Goal: Task Accomplishment & Management: Complete application form

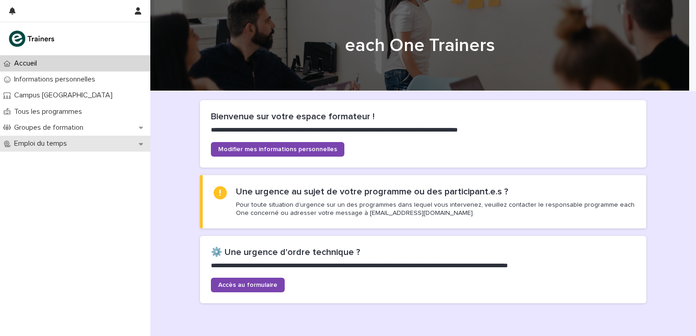
click at [141, 143] on icon at bounding box center [141, 144] width 4 height 2
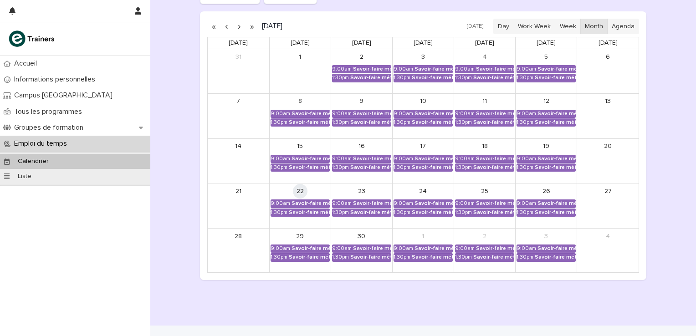
scroll to position [152, 0]
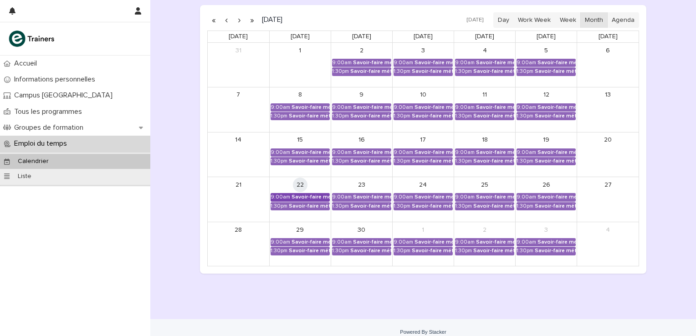
click at [297, 196] on div "Savoir-faire métier - Préparation au CCP2" at bounding box center [311, 197] width 38 height 6
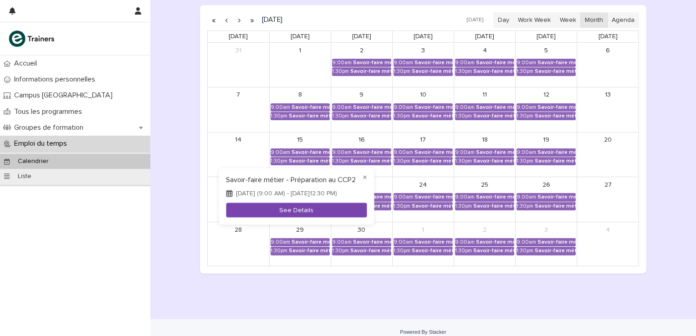
click at [317, 215] on button "See Details" at bounding box center [296, 210] width 141 height 15
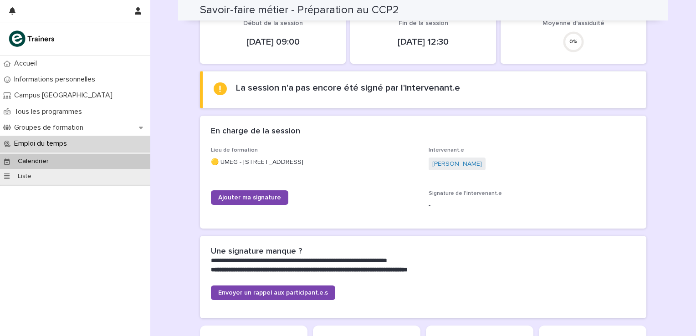
scroll to position [91, 0]
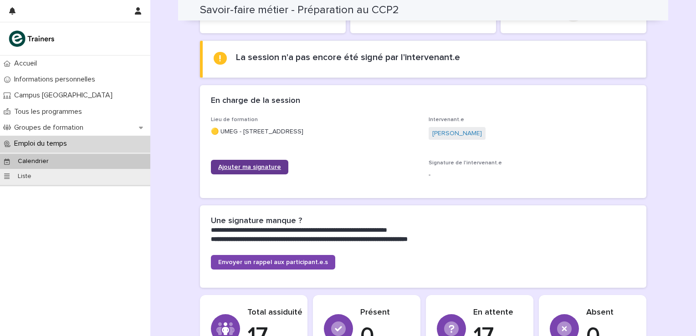
click at [255, 165] on span "Ajouter ma signature" at bounding box center [249, 167] width 63 height 6
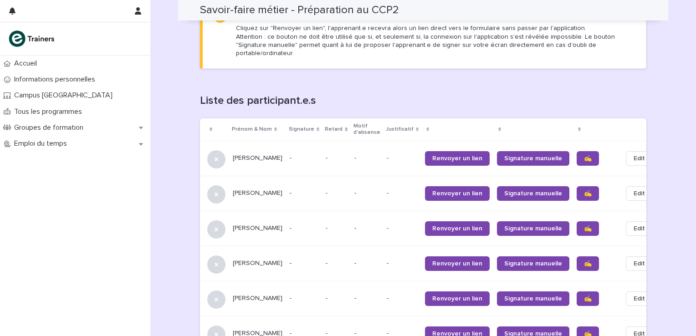
scroll to position [529, 0]
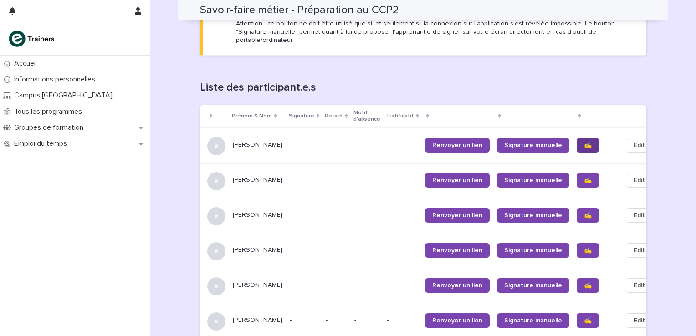
click at [584, 142] on span "✍️" at bounding box center [588, 145] width 8 height 6
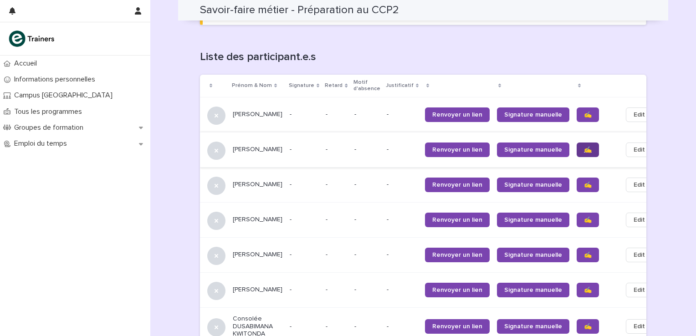
click at [584, 147] on span "✍️" at bounding box center [588, 150] width 8 height 6
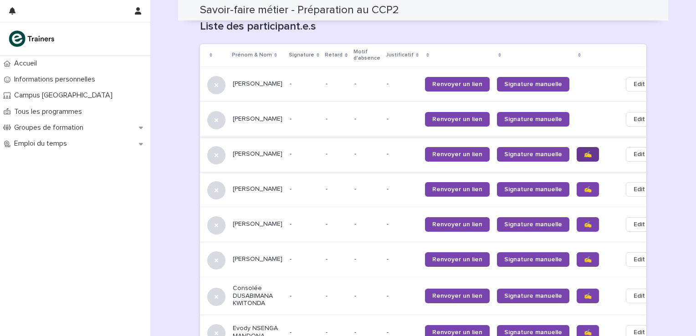
click at [584, 151] on span "✍️" at bounding box center [588, 154] width 8 height 6
click at [584, 186] on span "✍️" at bounding box center [588, 189] width 8 height 6
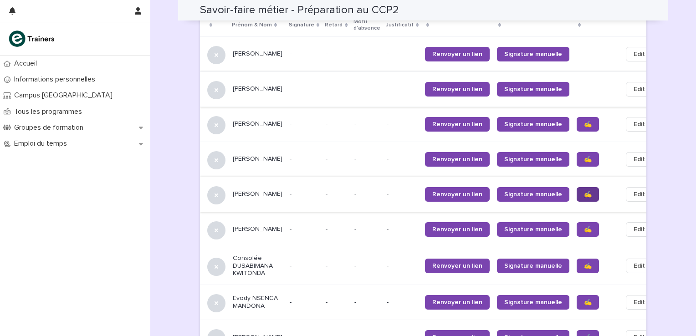
click at [577, 187] on link "✍️" at bounding box center [588, 194] width 22 height 15
click at [577, 222] on link "✍️" at bounding box center [588, 229] width 22 height 15
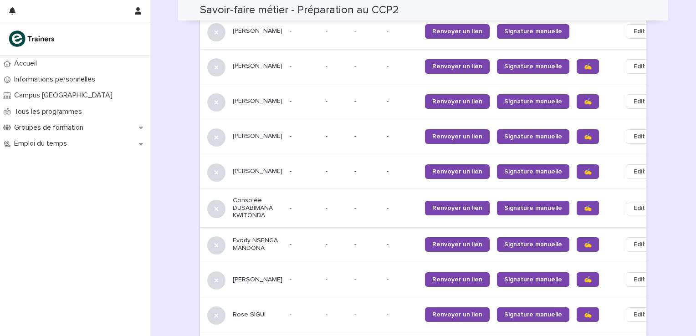
scroll to position [681, 0]
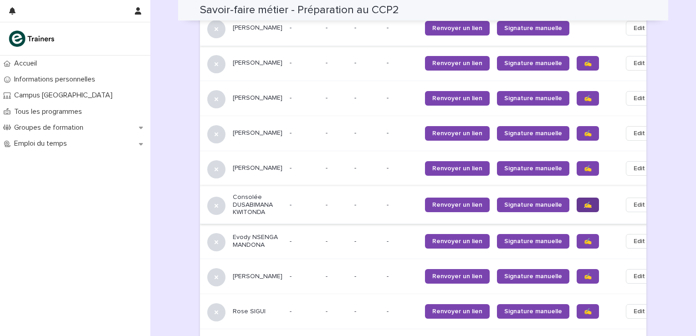
click at [577, 198] on link "✍️" at bounding box center [588, 205] width 22 height 15
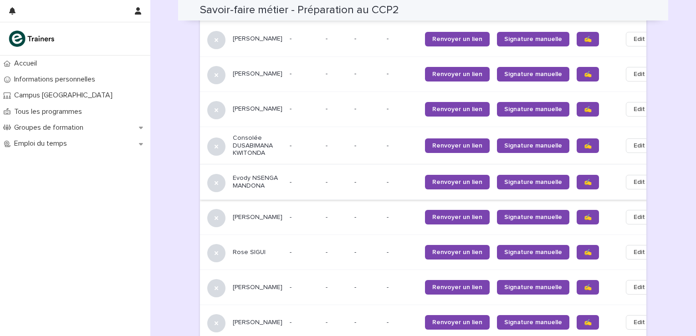
scroll to position [742, 0]
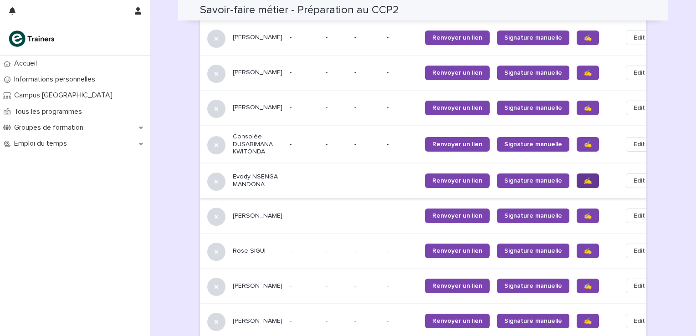
click at [577, 174] on link "✍️" at bounding box center [588, 181] width 22 height 15
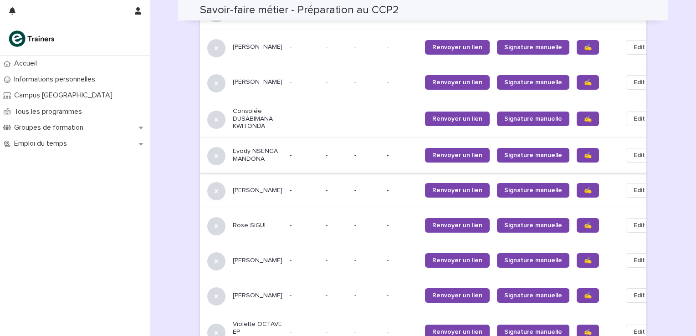
scroll to position [802, 0]
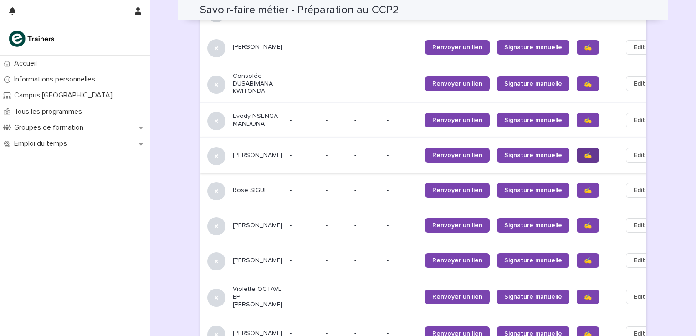
click at [584, 152] on span "✍️" at bounding box center [588, 155] width 8 height 6
click at [584, 187] on span "✍️" at bounding box center [588, 190] width 8 height 6
click at [584, 222] on span "✍️" at bounding box center [588, 225] width 8 height 6
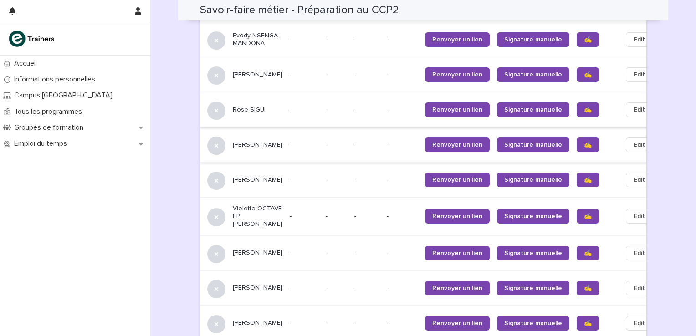
scroll to position [893, 0]
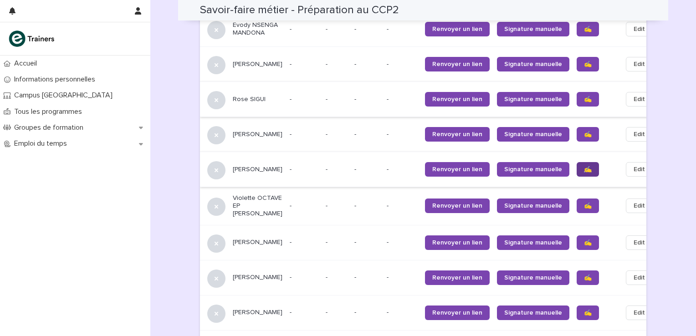
click at [584, 166] on span "✍️" at bounding box center [588, 169] width 8 height 6
click at [577, 199] on link "✍️" at bounding box center [588, 206] width 22 height 15
click at [584, 240] on span "✍️" at bounding box center [588, 243] width 8 height 6
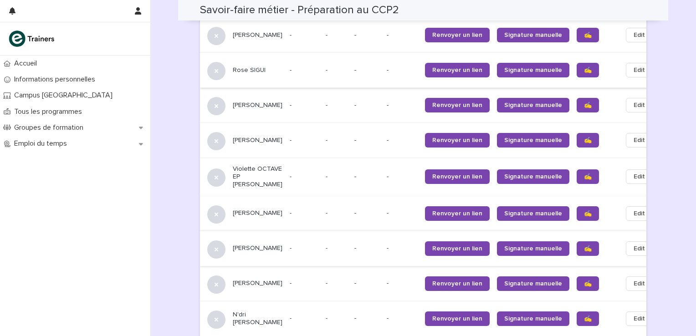
scroll to position [954, 0]
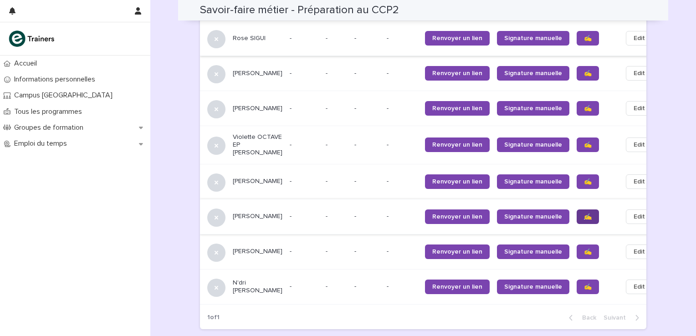
click at [577, 210] on link "✍️" at bounding box center [588, 217] width 22 height 15
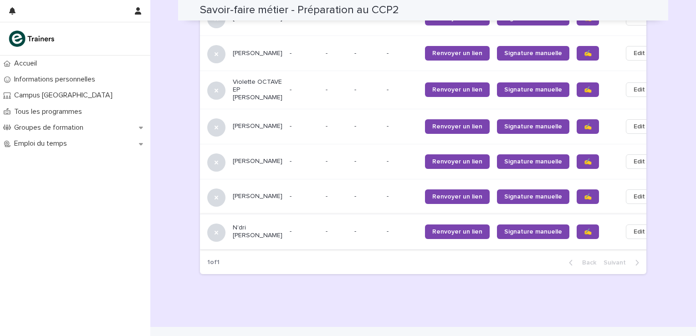
scroll to position [1015, 0]
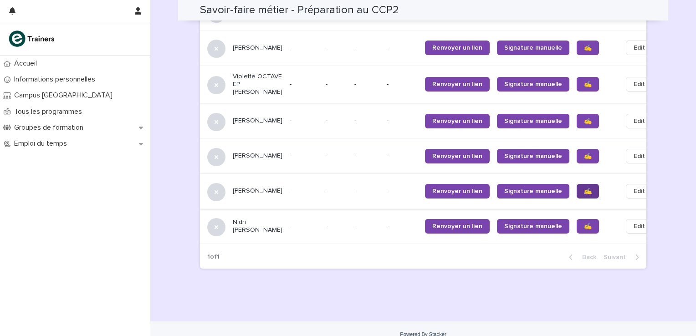
click at [584, 188] on span "✍️" at bounding box center [588, 191] width 8 height 6
click at [584, 223] on span "✍️" at bounding box center [588, 226] width 8 height 6
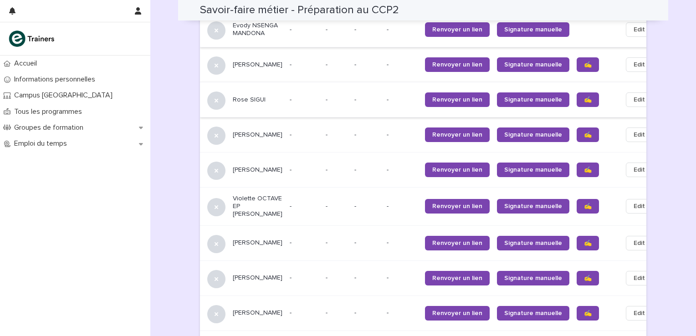
scroll to position [893, 0]
click at [584, 61] on span "✍️" at bounding box center [588, 64] width 8 height 6
click at [584, 96] on span "✍️" at bounding box center [588, 99] width 8 height 6
click at [584, 131] on span "✍️" at bounding box center [588, 134] width 8 height 6
click at [584, 166] on span "✍️" at bounding box center [588, 169] width 8 height 6
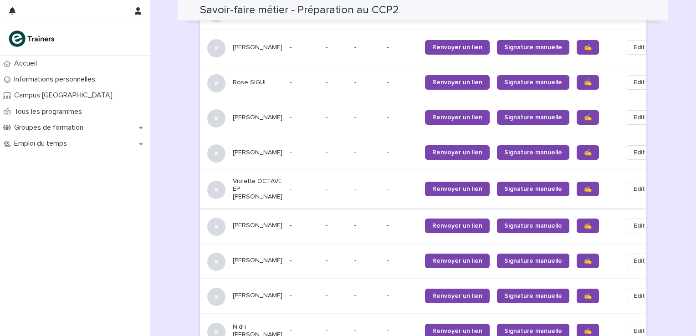
scroll to position [954, 0]
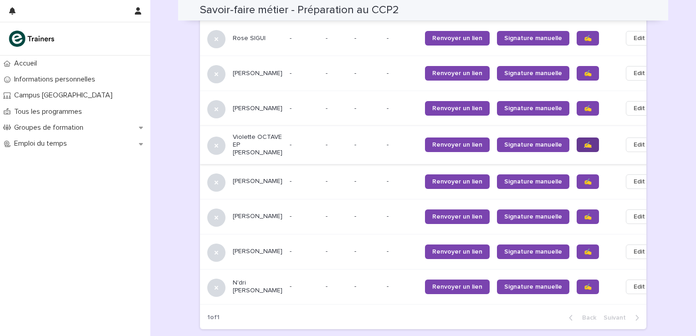
click at [584, 142] on span "✍️" at bounding box center [588, 145] width 8 height 6
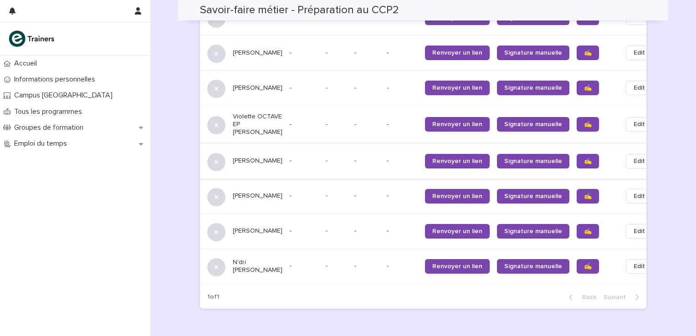
scroll to position [984, 0]
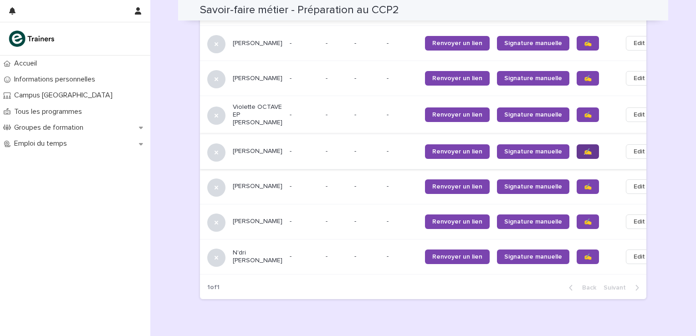
click at [577, 144] on link "✍️" at bounding box center [588, 151] width 22 height 15
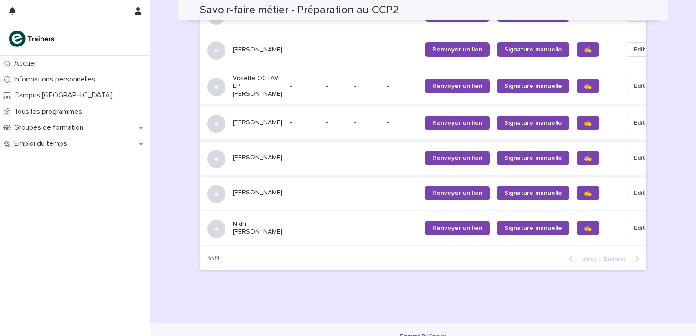
scroll to position [1015, 0]
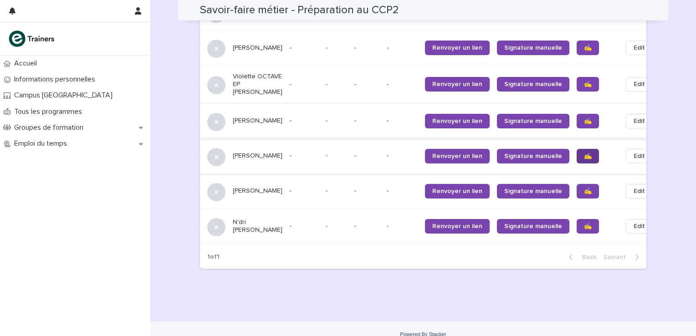
click at [584, 153] on span "✍️" at bounding box center [588, 156] width 8 height 6
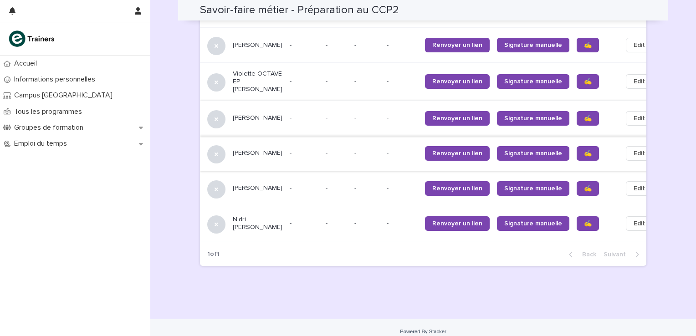
scroll to position [1018, 0]
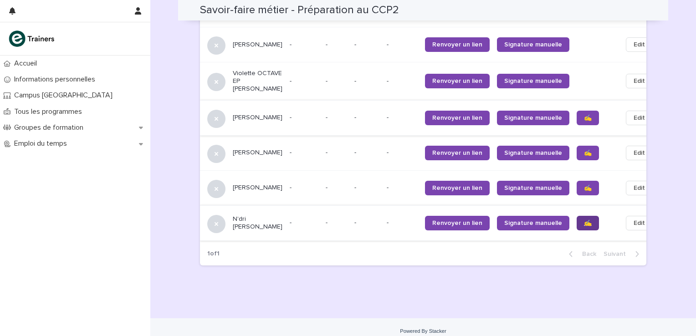
click at [584, 220] on span "✍️" at bounding box center [588, 223] width 8 height 6
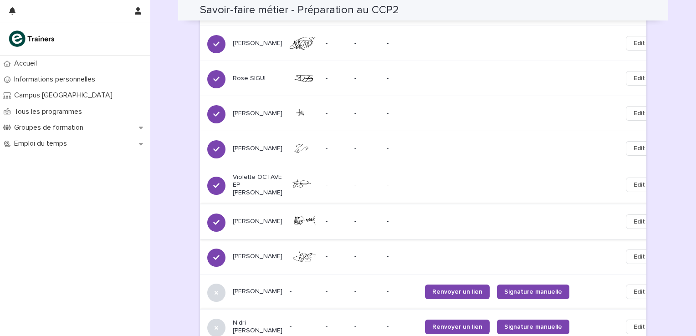
scroll to position [957, 0]
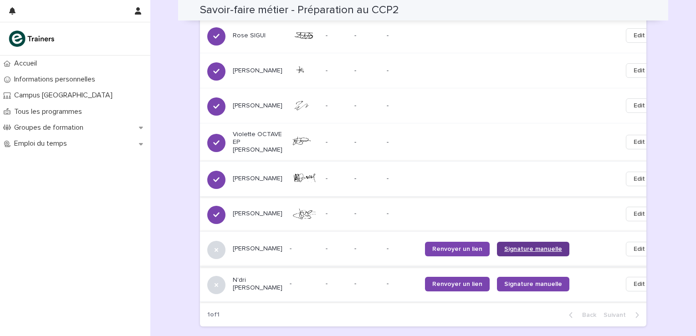
click at [526, 242] on link "Signature manuelle" at bounding box center [533, 249] width 72 height 15
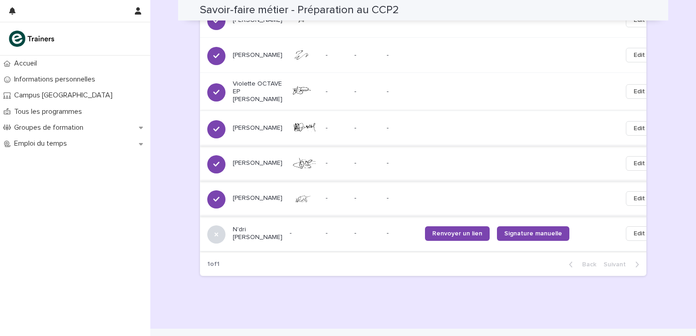
scroll to position [1018, 0]
